Goal: Task Accomplishment & Management: Manage account settings

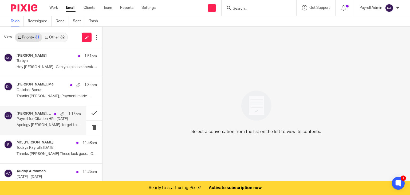
click at [43, 121] on p "Payroll for Citation HR - 14 Jul" at bounding box center [43, 119] width 52 height 5
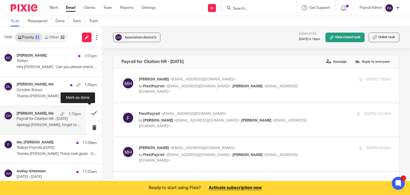
click at [87, 111] on button at bounding box center [94, 113] width 16 height 14
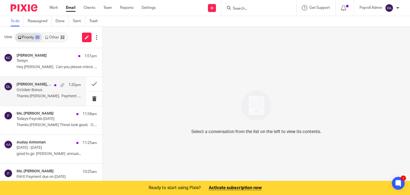
click at [38, 87] on h4 "Charlie Whitmore, Me" at bounding box center [34, 84] width 35 height 5
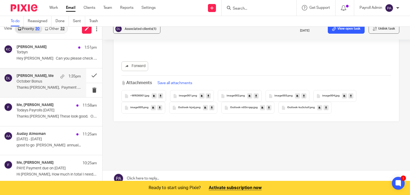
scroll to position [13, 0]
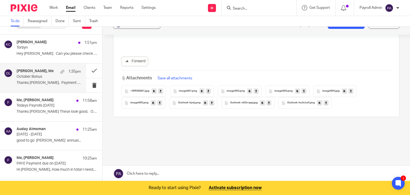
click at [156, 168] on link at bounding box center [257, 174] width 308 height 16
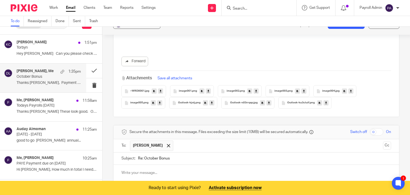
scroll to position [1057, 0]
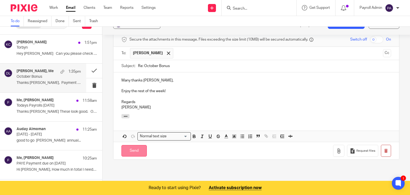
click at [132, 145] on input "Send" at bounding box center [134, 150] width 25 height 11
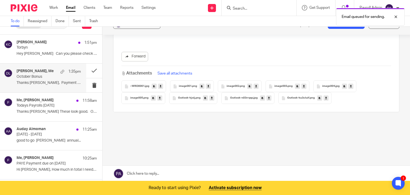
scroll to position [965, 0]
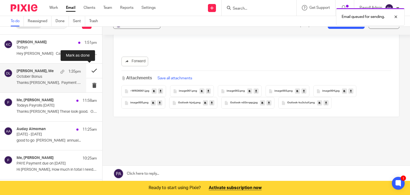
click at [88, 70] on button at bounding box center [94, 71] width 16 height 14
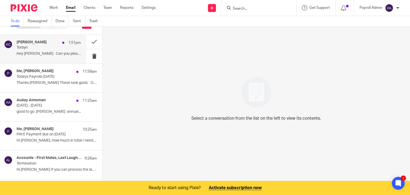
click at [41, 49] on p "Torbyn" at bounding box center [43, 47] width 52 height 5
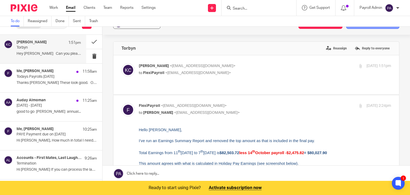
scroll to position [0, 0]
click at [367, 28] on button "Add email to existing task" at bounding box center [372, 24] width 53 height 10
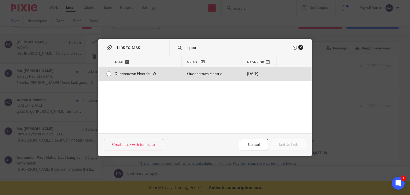
type input "quee"
click at [107, 72] on input "radio" at bounding box center [109, 74] width 10 height 10
radio input "false"
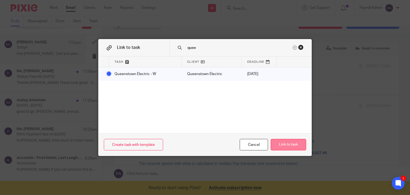
click at [287, 143] on button "Link to task" at bounding box center [289, 144] width 36 height 11
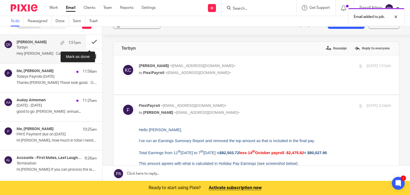
click at [88, 42] on button at bounding box center [94, 42] width 16 height 14
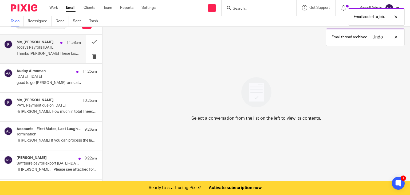
click at [53, 46] on p "Todays Payrolls 14.10.25" at bounding box center [43, 47] width 52 height 5
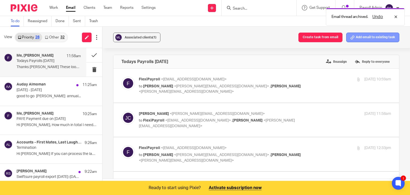
click at [365, 37] on button "Add email to existing task" at bounding box center [372, 38] width 53 height 10
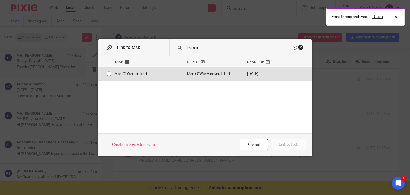
type input "man o"
click at [109, 74] on div "Man O' War Limited" at bounding box center [145, 73] width 73 height 13
radio input "true"
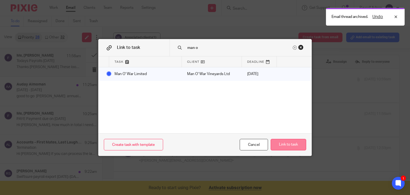
click at [296, 143] on button "Link to task" at bounding box center [289, 144] width 36 height 11
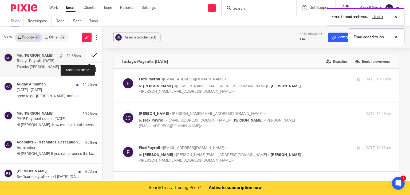
click at [88, 55] on button at bounding box center [94, 55] width 16 height 14
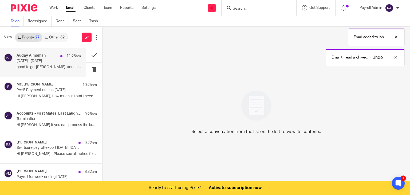
click at [37, 65] on p "good to go Hritik Sharma annual..." at bounding box center [49, 67] width 64 height 5
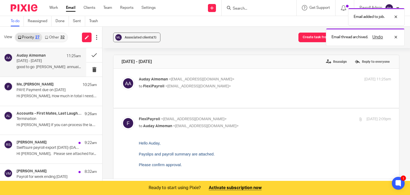
click at [37, 65] on p "good to go Hritik Sharma annual..." at bounding box center [49, 67] width 64 height 5
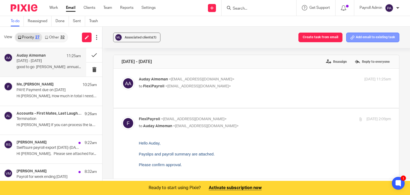
click at [371, 37] on button "Add email to existing task" at bounding box center [372, 38] width 53 height 10
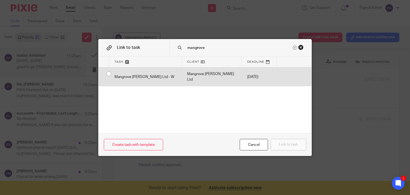
type input "mangrove"
click at [109, 74] on div "Mangrove [PERSON_NAME] Ltd - W" at bounding box center [145, 76] width 73 height 19
radio input "true"
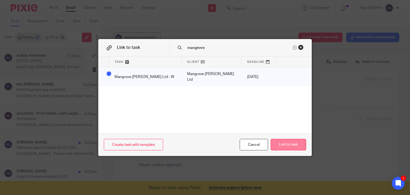
click at [289, 145] on button "Link to task" at bounding box center [289, 144] width 36 height 11
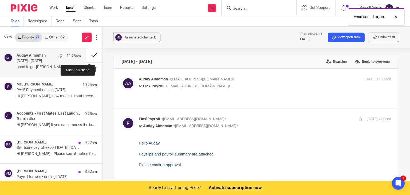
click at [88, 56] on button at bounding box center [94, 55] width 16 height 14
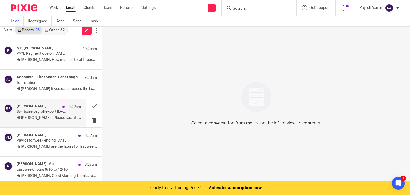
scroll to position [11, 0]
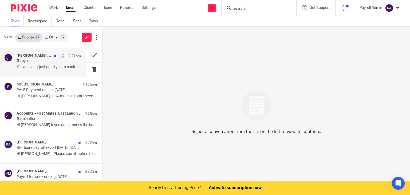
click at [38, 59] on div "[PERSON_NAME], Me 2:27pm" at bounding box center [49, 55] width 64 height 5
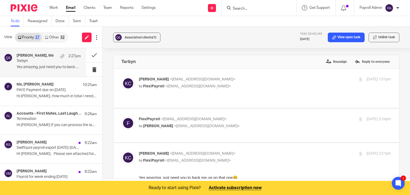
click at [40, 58] on h4 "Kat Coulter, Me" at bounding box center [35, 55] width 37 height 5
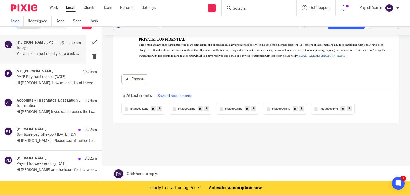
scroll to position [13, 0]
drag, startPoint x: 158, startPoint y: 170, endPoint x: 158, endPoint y: 153, distance: 17.1
click at [158, 170] on link at bounding box center [257, 174] width 308 height 16
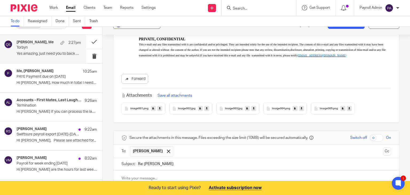
scroll to position [910, 0]
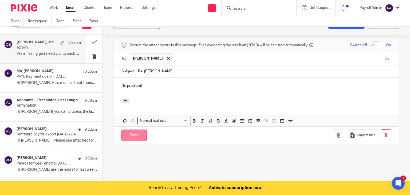
click at [131, 130] on input "Send" at bounding box center [134, 135] width 25 height 11
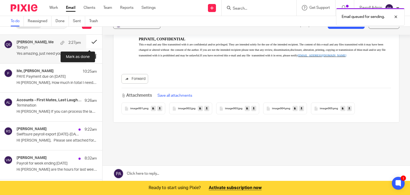
click at [89, 40] on button at bounding box center [94, 42] width 16 height 14
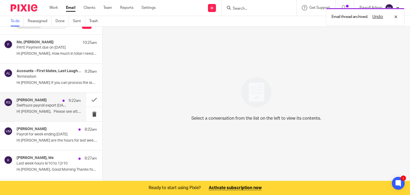
click at [56, 107] on p "Swiftsure payroll export [DATE]-[DATE]" at bounding box center [43, 105] width 52 height 5
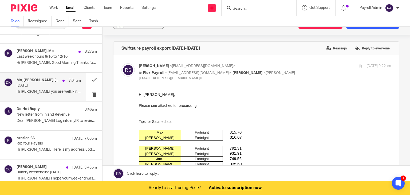
scroll to position [134, 0]
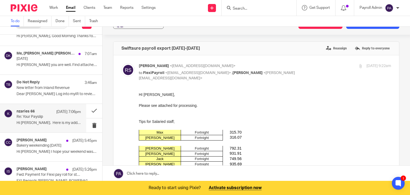
click at [42, 121] on p "Hi [PERSON_NAME]. Here is my address update:..." at bounding box center [49, 123] width 64 height 5
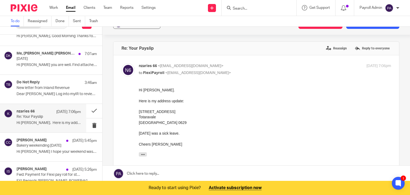
scroll to position [0, 0]
click at [43, 116] on p "Re: Your Payslip" at bounding box center [43, 117] width 52 height 5
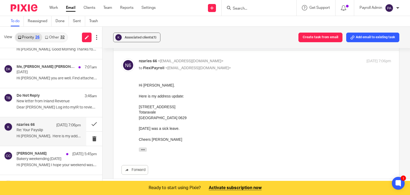
scroll to position [27, 0]
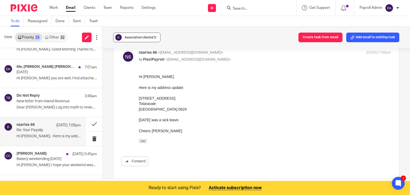
click at [143, 36] on span "Associated clients (1)" at bounding box center [141, 37] width 32 height 3
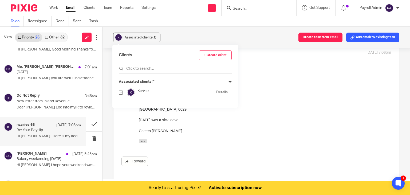
click at [120, 92] on input "checkbox" at bounding box center [121, 93] width 4 height 4
checkbox input "false"
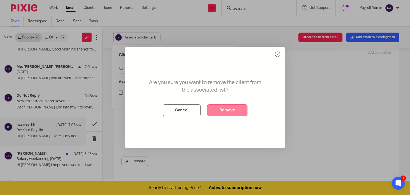
click at [234, 112] on button "Remove" at bounding box center [227, 110] width 40 height 12
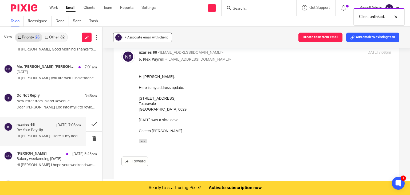
click at [138, 36] on span "+ Associate email with client" at bounding box center [146, 37] width 43 height 3
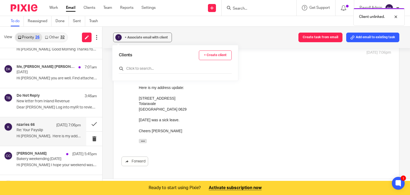
click at [134, 68] on input "text" at bounding box center [175, 68] width 113 height 5
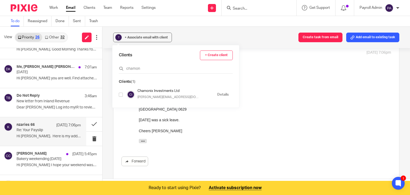
type input "chamon"
click at [121, 94] on input "checkbox" at bounding box center [121, 95] width 4 height 4
checkbox input "true"
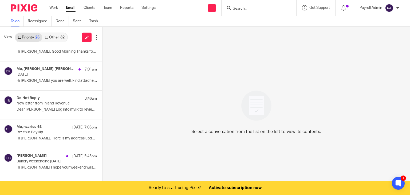
scroll to position [187, 0]
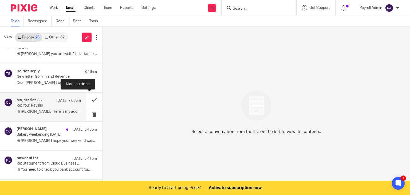
click at [90, 98] on button at bounding box center [94, 100] width 16 height 14
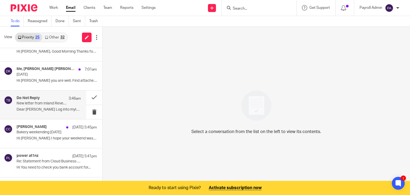
scroll to position [0, 0]
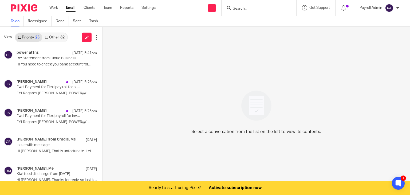
scroll to position [294, 0]
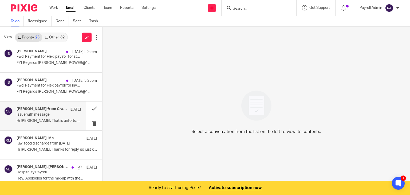
click at [36, 112] on p "Issue with message" at bounding box center [43, 114] width 52 height 5
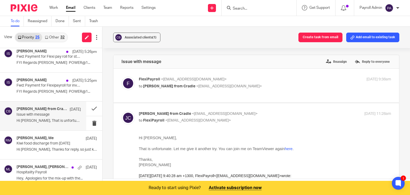
scroll to position [0, 0]
click at [145, 37] on span "Associated clients (1)" at bounding box center [141, 37] width 32 height 3
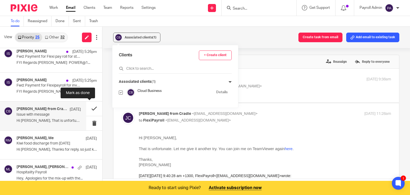
click at [91, 107] on button at bounding box center [94, 109] width 16 height 14
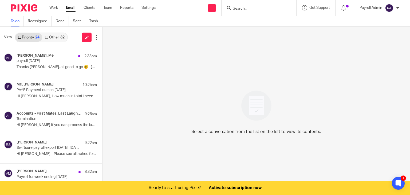
click at [56, 37] on link "Other 32" at bounding box center [54, 37] width 25 height 9
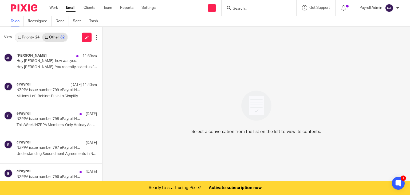
scroll to position [13, 0]
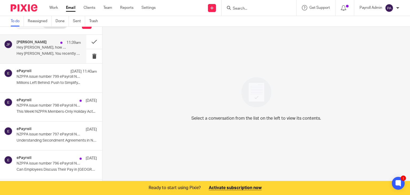
click at [33, 48] on p "Hey Julie, how was your support experience?" at bounding box center [43, 47] width 52 height 5
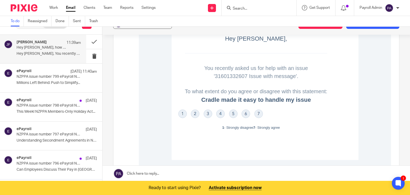
scroll to position [80, 0]
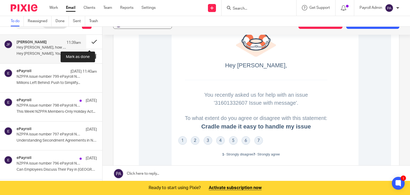
click at [89, 40] on button at bounding box center [94, 42] width 16 height 14
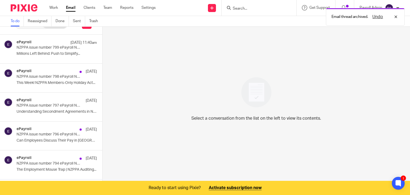
scroll to position [0, 0]
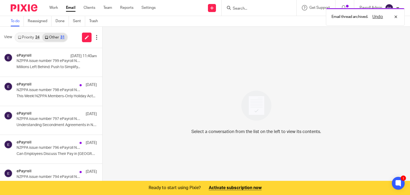
click at [29, 36] on link "Priority 24" at bounding box center [28, 37] width 27 height 9
